Goal: Task Accomplishment & Management: Use online tool/utility

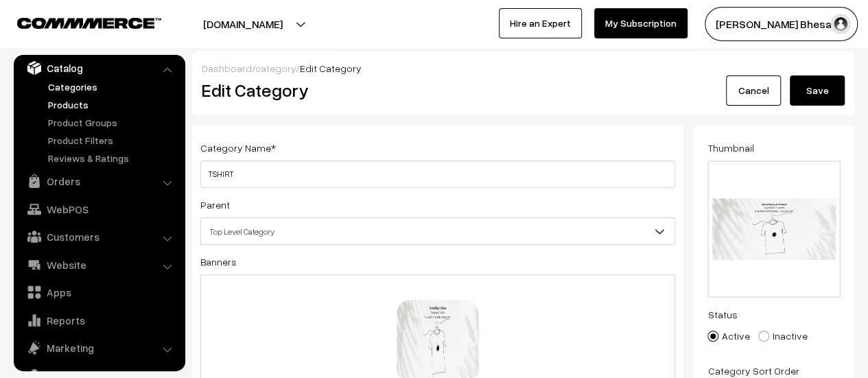
click at [74, 106] on link "Products" at bounding box center [113, 104] width 136 height 14
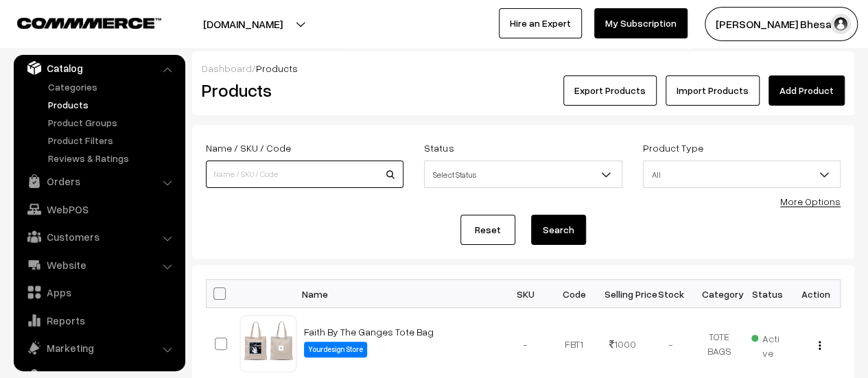
click at [336, 174] on input at bounding box center [305, 174] width 198 height 27
type input "t-shirt"
click at [557, 233] on button "Search" at bounding box center [558, 230] width 55 height 30
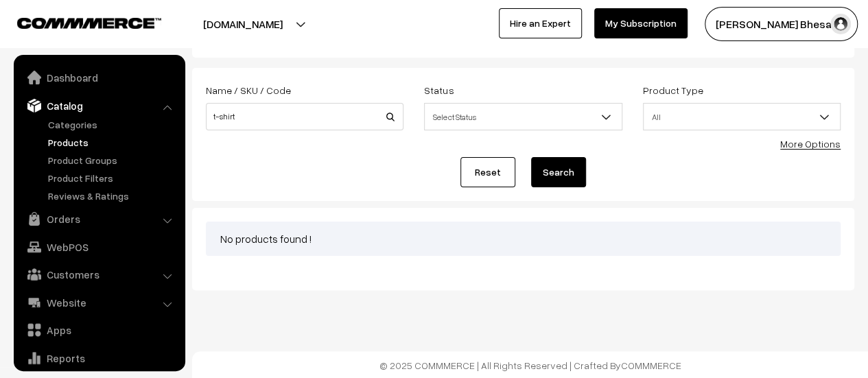
scroll to position [38, 0]
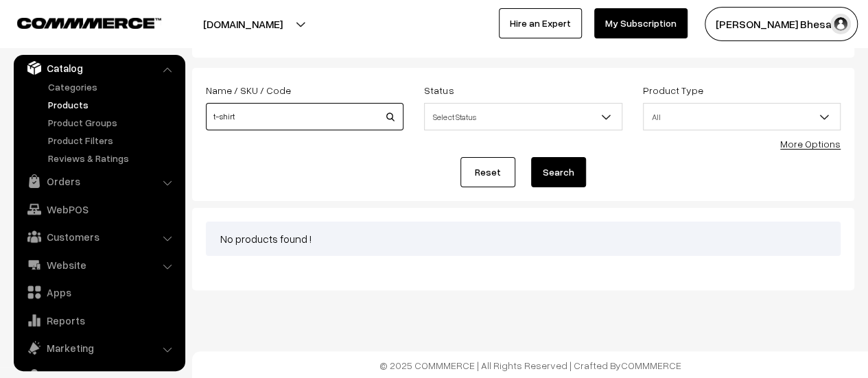
click at [281, 119] on input "t-shirt" at bounding box center [305, 116] width 198 height 27
type input "t shirt"
click at [554, 174] on button "Search" at bounding box center [558, 172] width 55 height 30
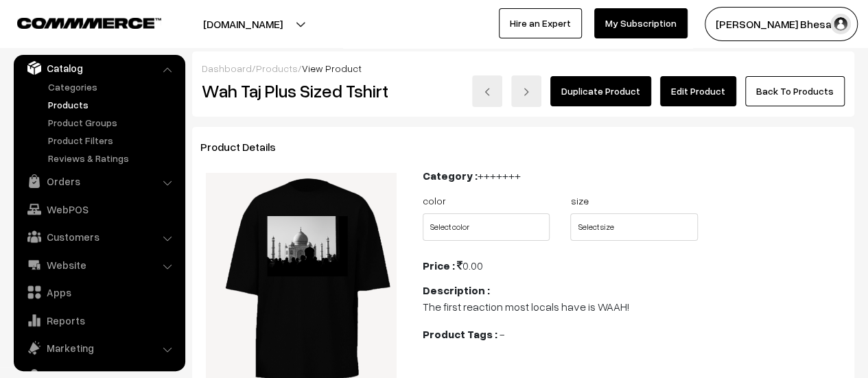
click at [701, 95] on link "Edit Product" at bounding box center [698, 91] width 76 height 30
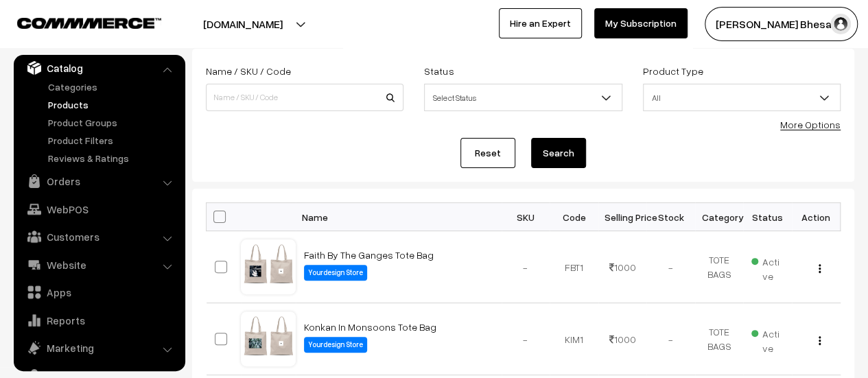
scroll to position [95, 0]
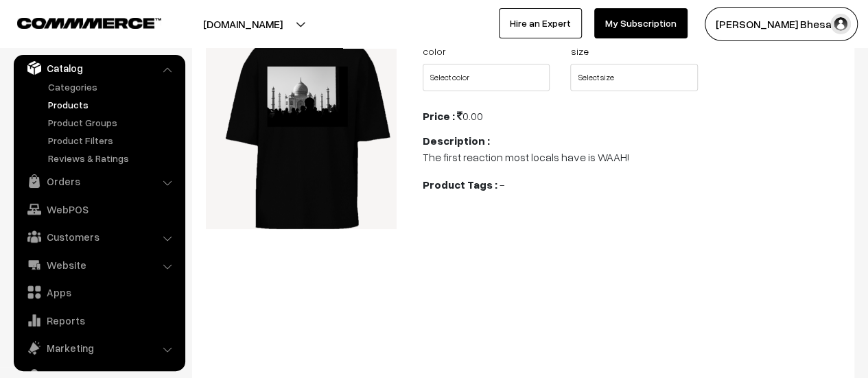
scroll to position [151, 0]
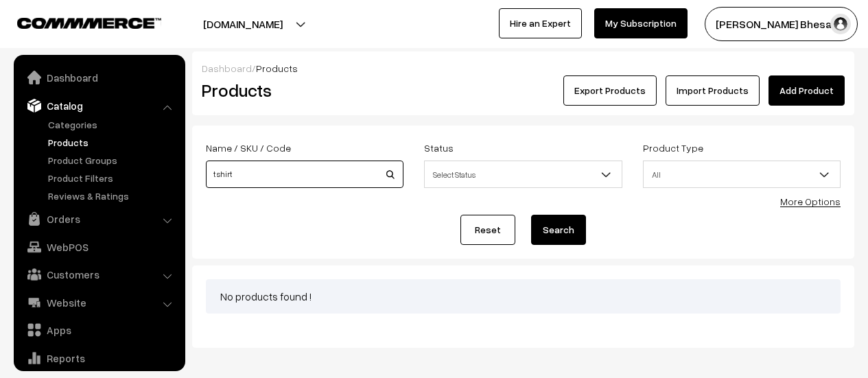
scroll to position [58, 0]
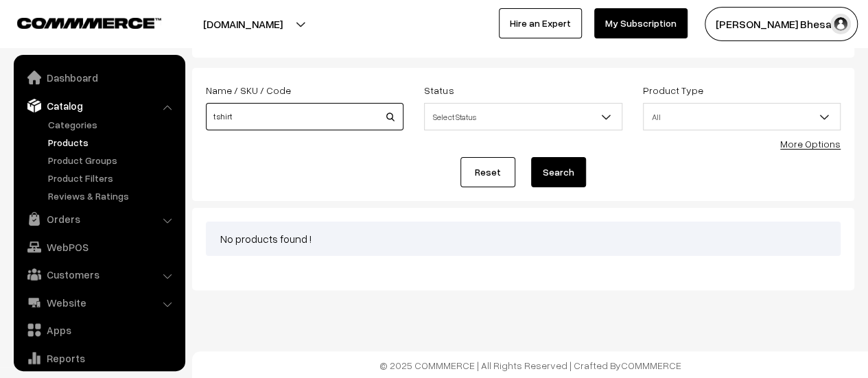
drag, startPoint x: 0, startPoint y: 0, endPoint x: 233, endPoint y: 117, distance: 260.8
click at [233, 117] on input "t shirt" at bounding box center [305, 116] width 198 height 27
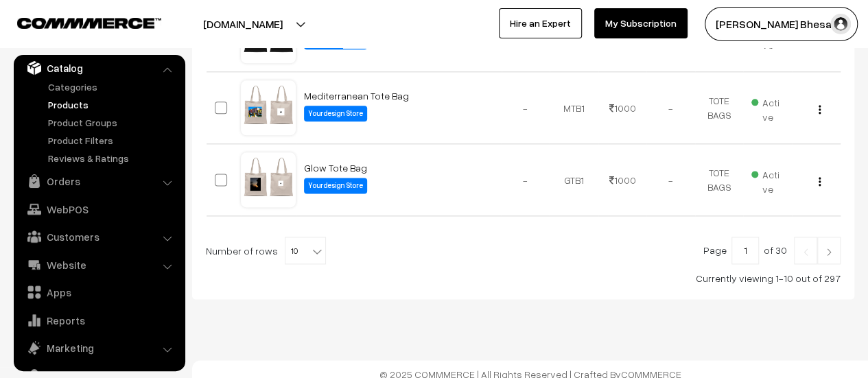
scroll to position [819, 0]
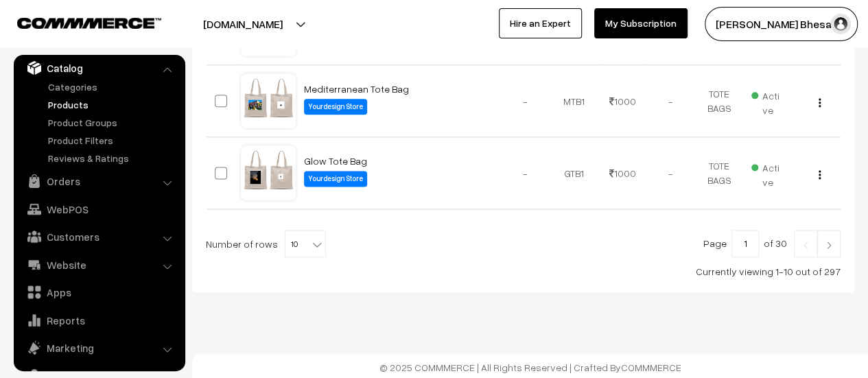
click at [830, 241] on img at bounding box center [829, 245] width 12 height 8
